Goal: Go to known website: Go to known website

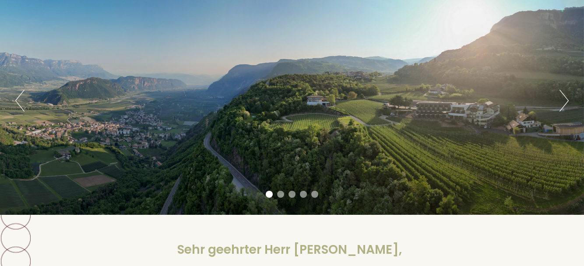
scroll to position [81, 0]
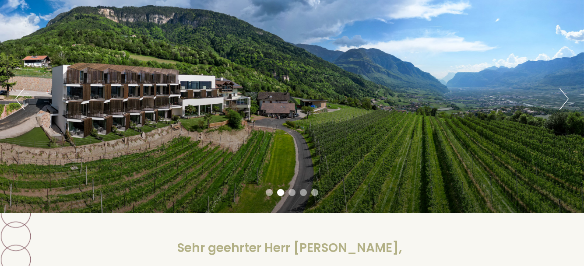
click at [559, 100] on div "Previous Next 1 2 3 4 5" at bounding box center [292, 99] width 584 height 228
click at [560, 98] on button "Next" at bounding box center [563, 99] width 9 height 22
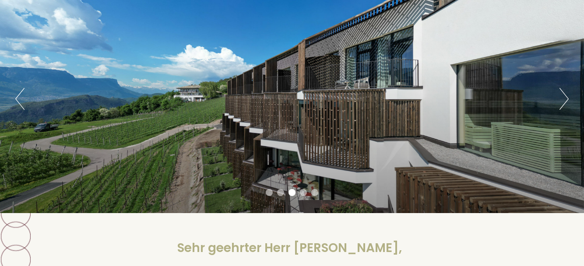
click at [569, 99] on div "Previous Next 1 2 3 4 5" at bounding box center [292, 99] width 584 height 228
click at [568, 95] on button "Next" at bounding box center [563, 99] width 9 height 22
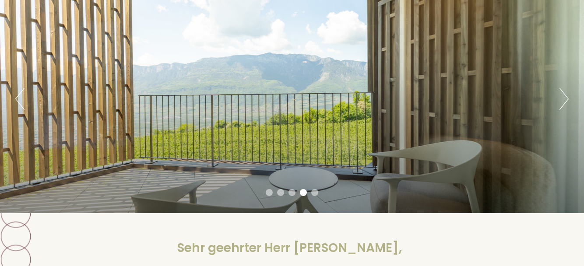
click at [567, 96] on button "Next" at bounding box center [563, 99] width 9 height 22
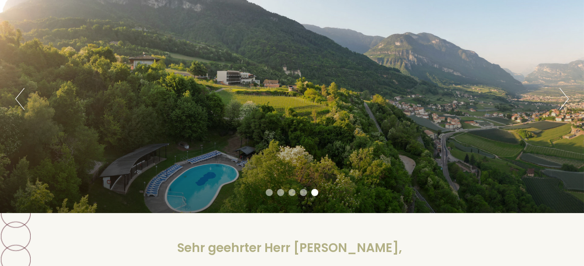
click at [562, 95] on button "Next" at bounding box center [563, 99] width 9 height 22
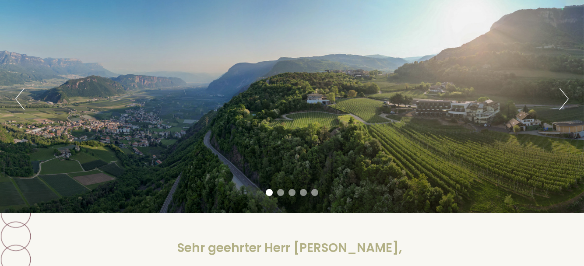
click at [564, 94] on button "Next" at bounding box center [563, 99] width 9 height 22
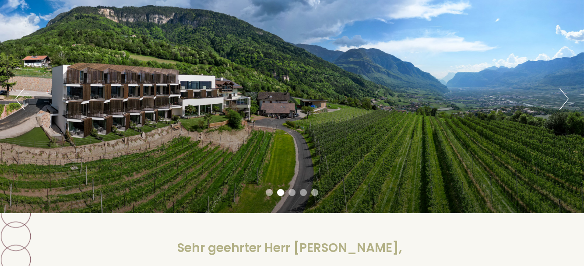
click at [562, 96] on button "Next" at bounding box center [563, 99] width 9 height 22
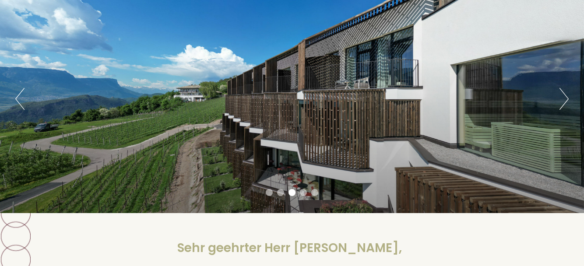
click at [557, 95] on div "Previous Next 1 2 3 4 5" at bounding box center [292, 99] width 584 height 228
click at [557, 99] on div "Previous Next 1 2 3 4 5" at bounding box center [292, 99] width 584 height 228
click at [565, 98] on button "Next" at bounding box center [563, 99] width 9 height 22
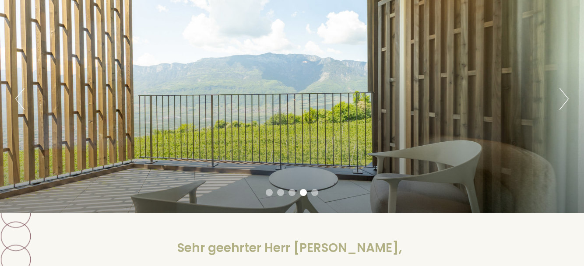
click at [559, 100] on button "Next" at bounding box center [563, 99] width 9 height 22
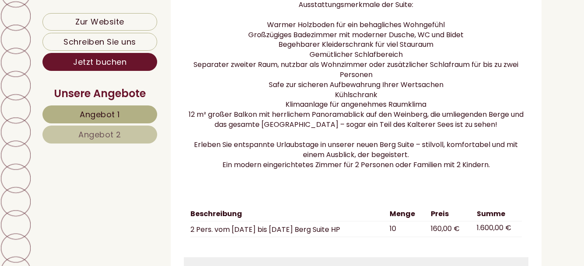
scroll to position [882, 0]
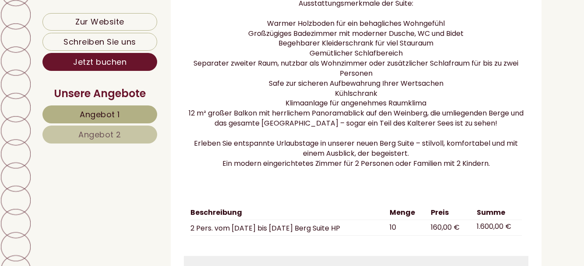
click at [497, 169] on p "Unsere neue Berg Suite 313 – Komfort & Panorama Die stilvoll eingerichtete Berg…" at bounding box center [356, 54] width 345 height 230
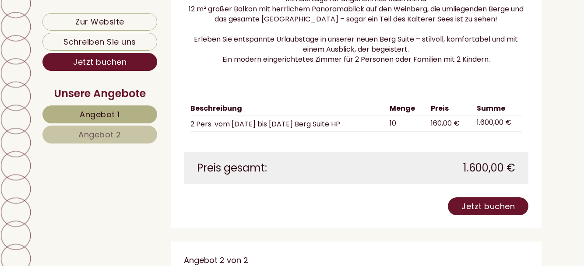
scroll to position [988, 0]
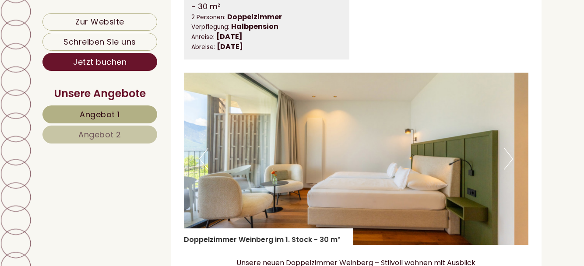
scroll to position [1277, 0]
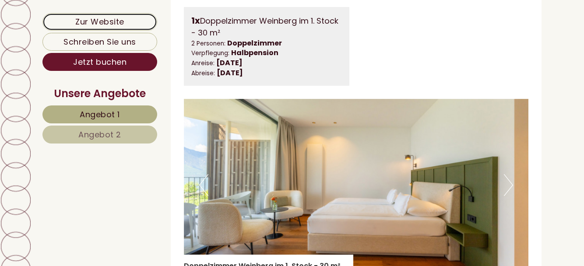
click at [119, 25] on link "Zur Website" at bounding box center [99, 22] width 115 height 18
